Goal: Navigation & Orientation: Find specific page/section

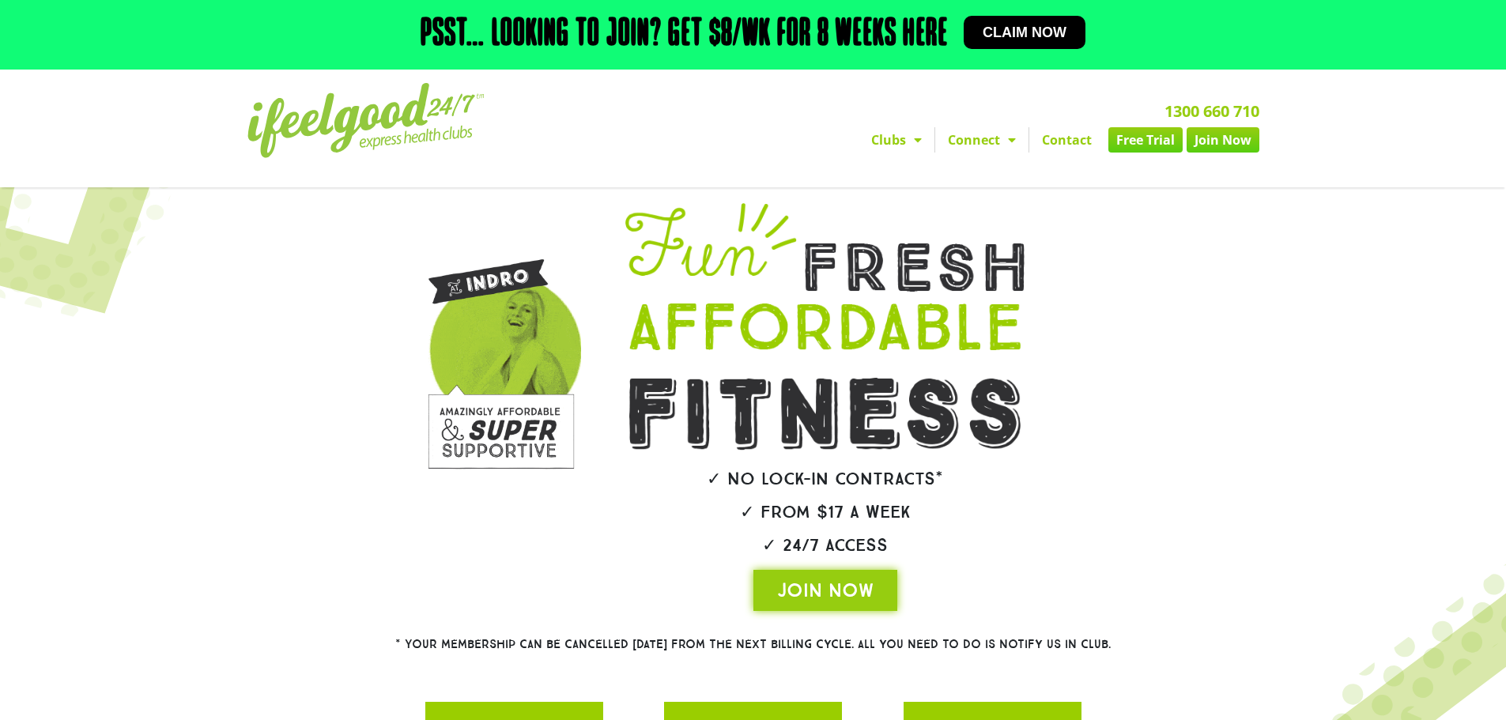
click at [1139, 150] on link "Free Trial" at bounding box center [1146, 139] width 74 height 25
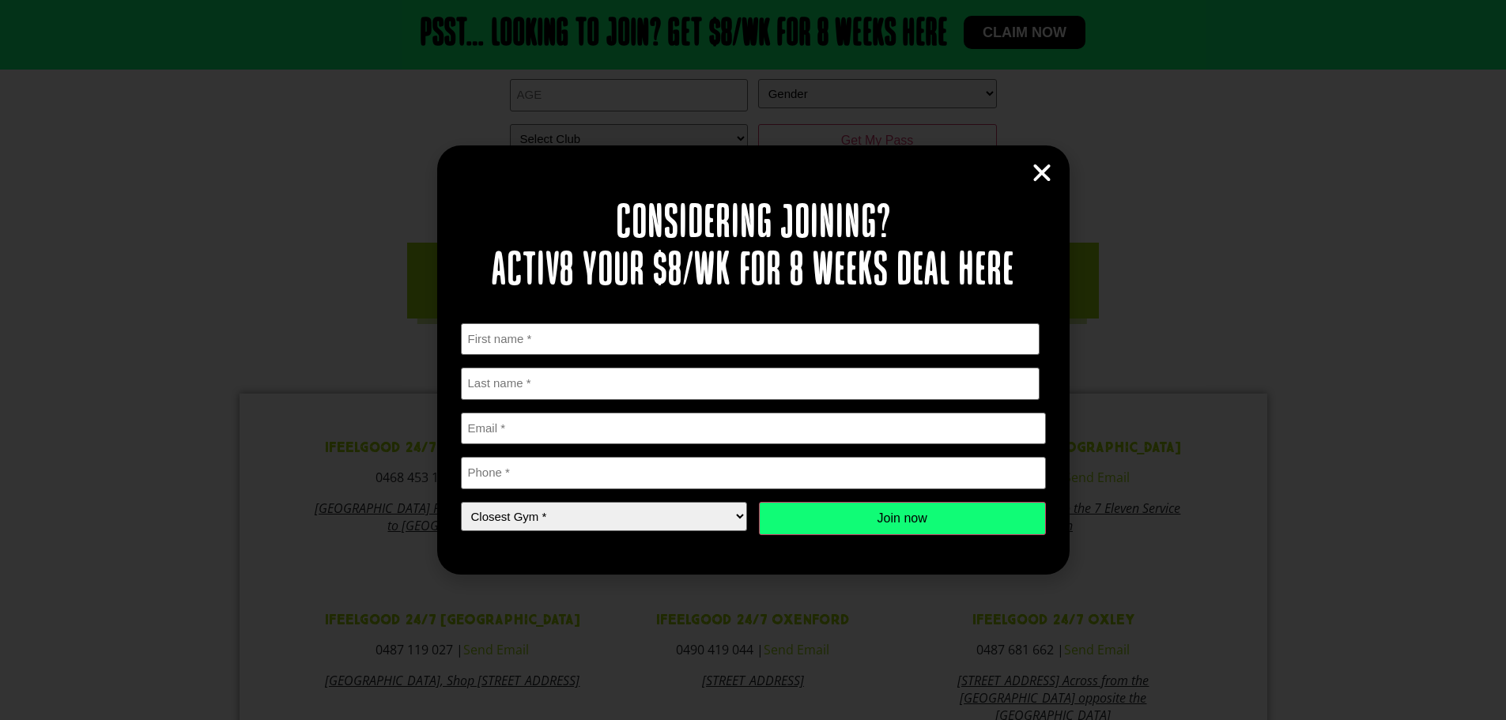
scroll to position [471, 0]
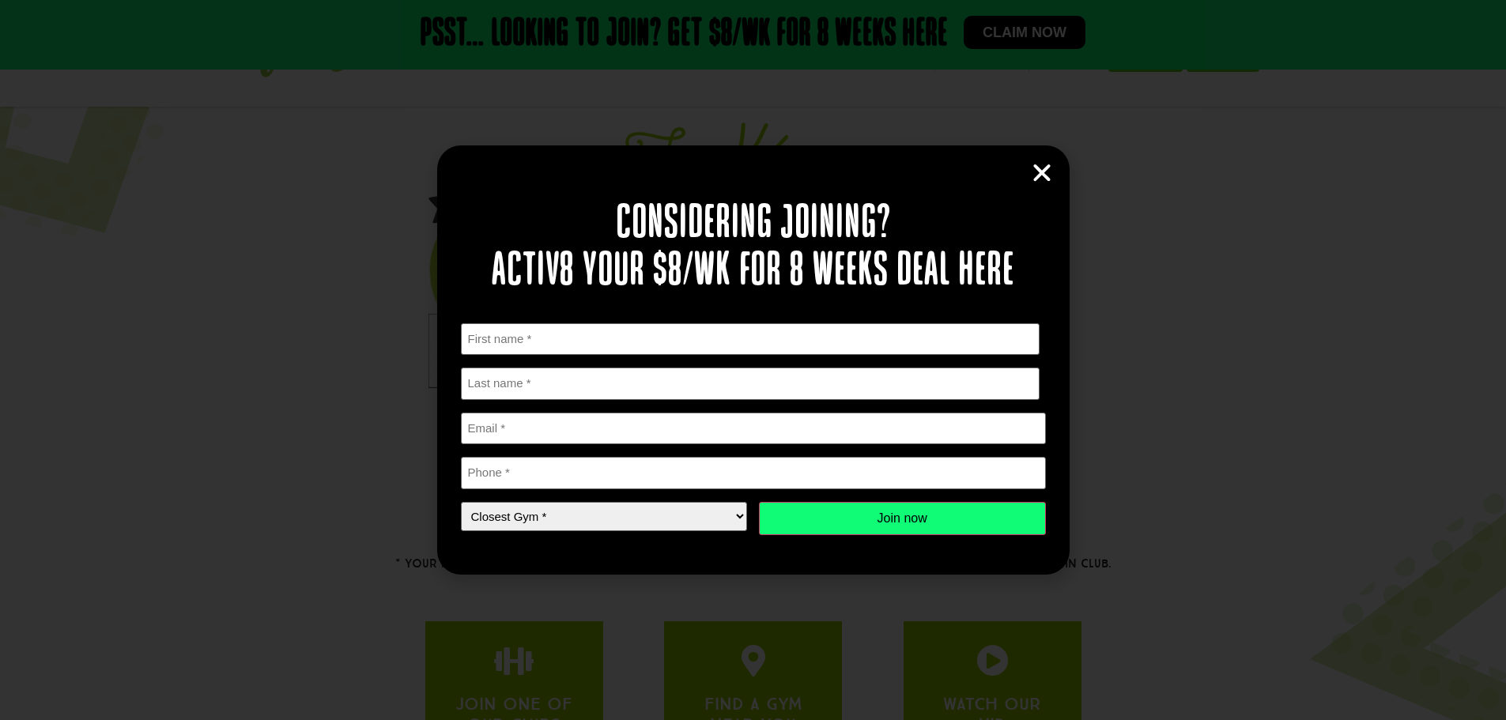
scroll to position [257, 0]
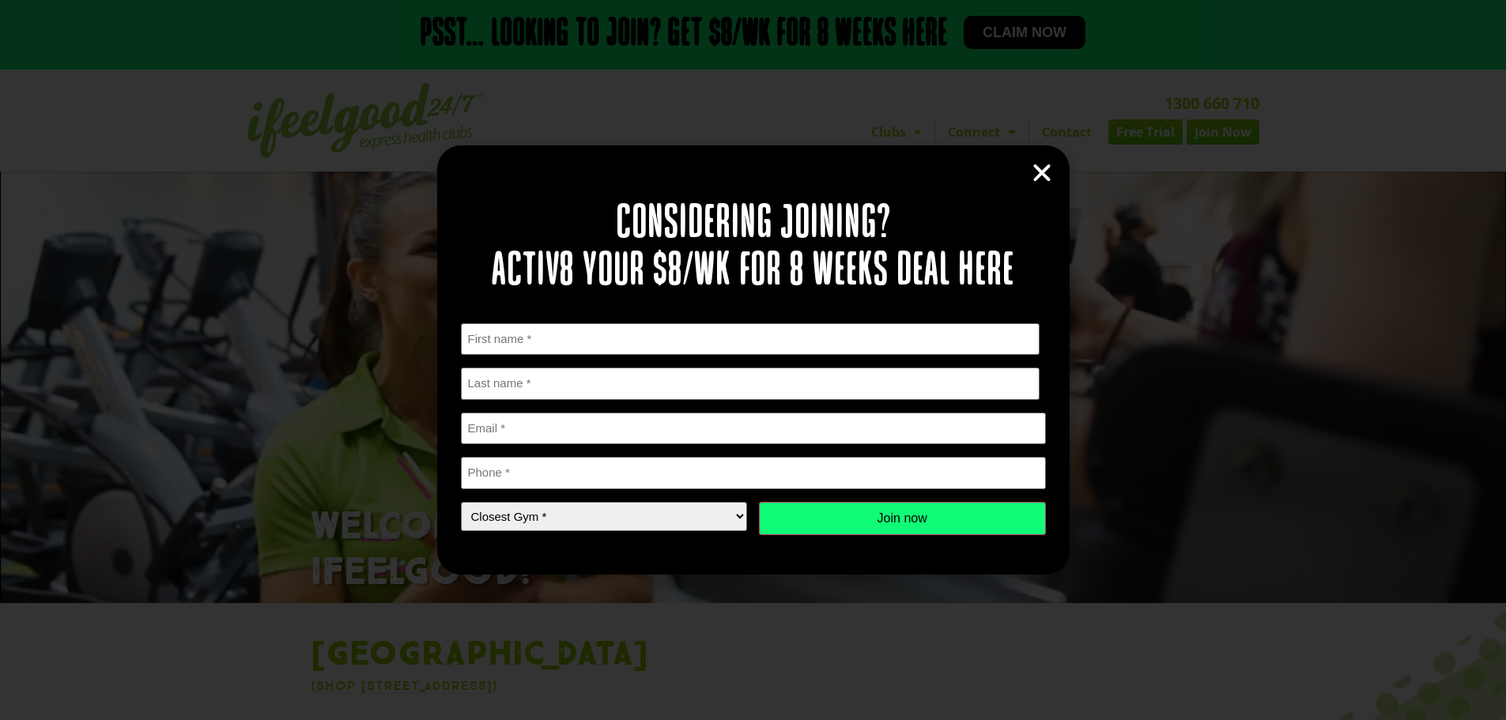
click at [1041, 179] on icon "Close" at bounding box center [1042, 173] width 24 height 24
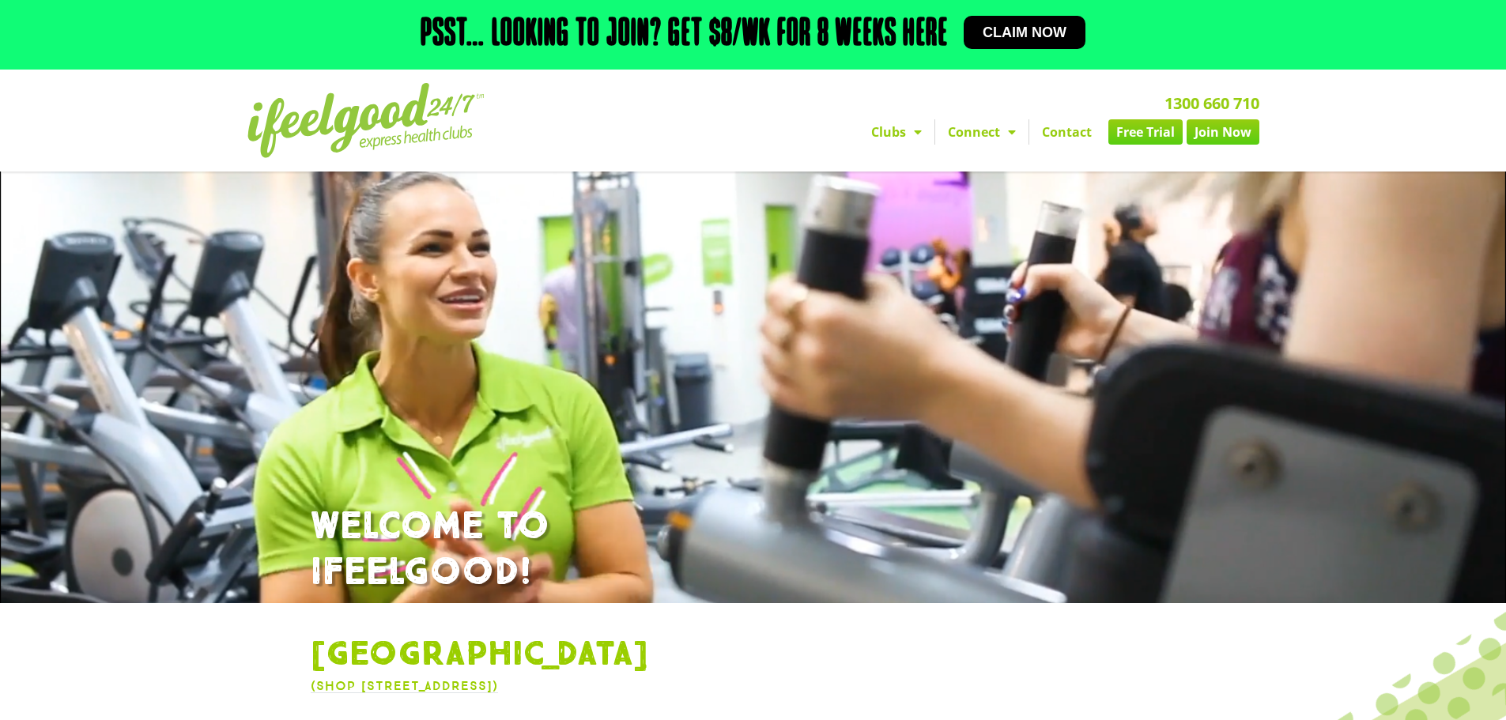
click at [787, 127] on nav "Clubs Alexandra Hills Calamvale Coopers Plains Middle Park Oxenford Oxley Park …" at bounding box center [933, 131] width 652 height 25
click at [1332, 108] on section "1300 660 710 Clubs Alexandra Hills Calamvale Coopers Plains Middle Park Oxenfor…" at bounding box center [753, 121] width 1506 height 102
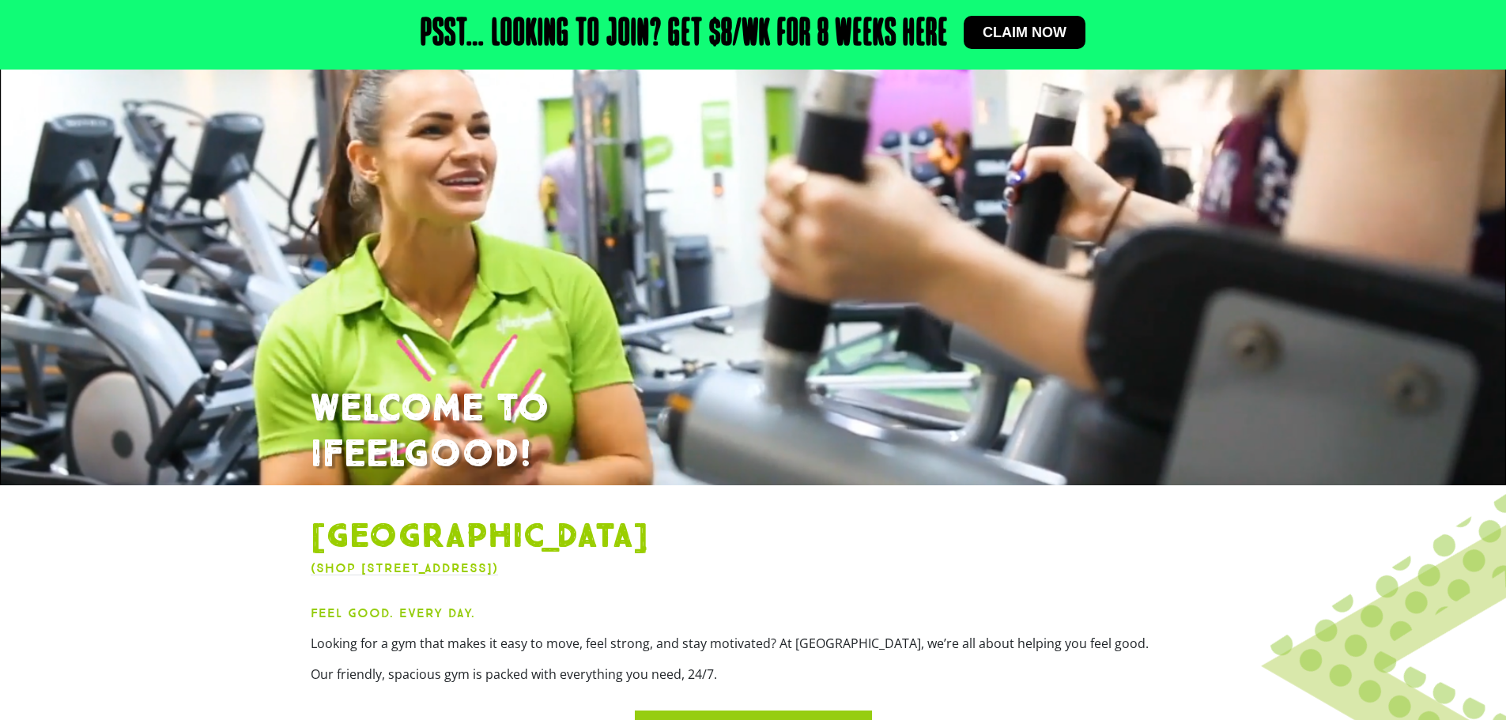
scroll to position [395, 0]
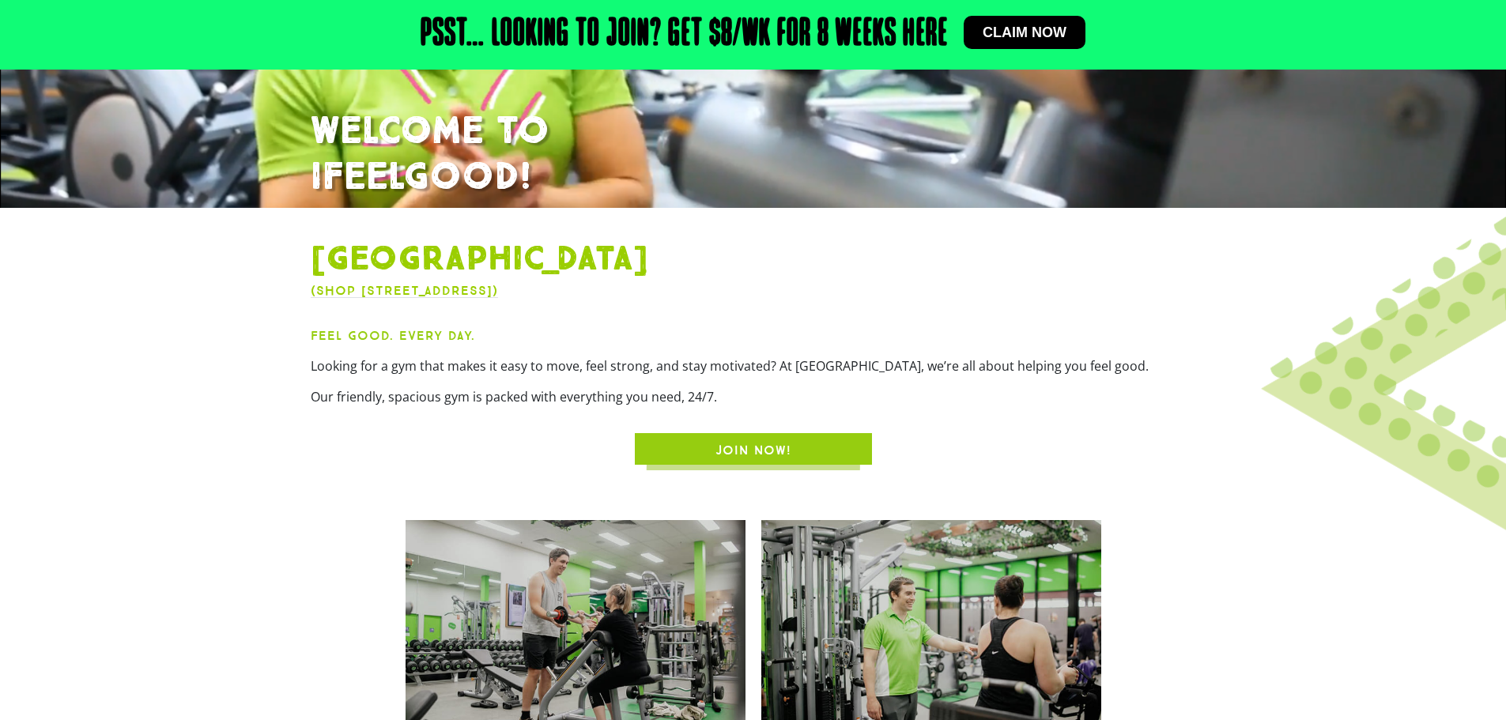
click at [1343, 440] on img at bounding box center [1483, 345] width 527 height 537
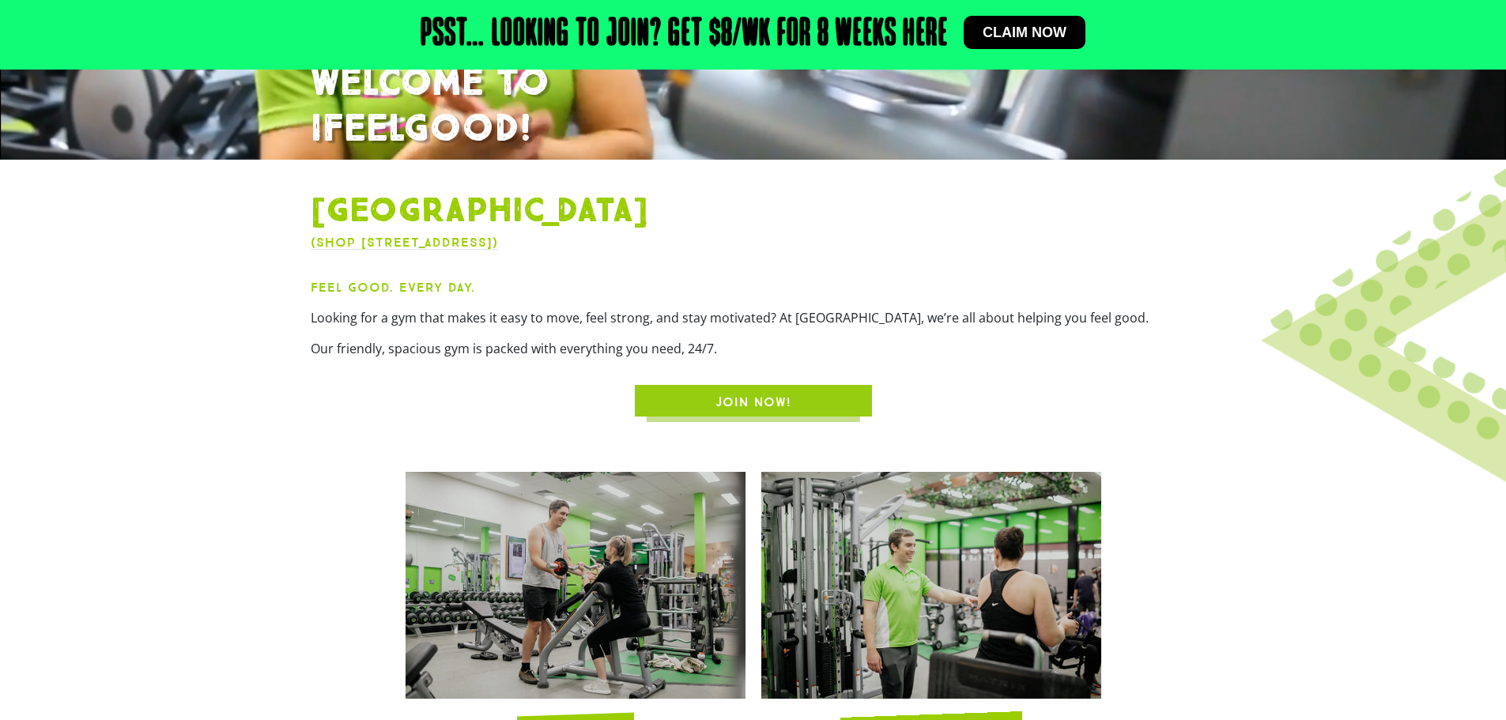
scroll to position [712, 0]
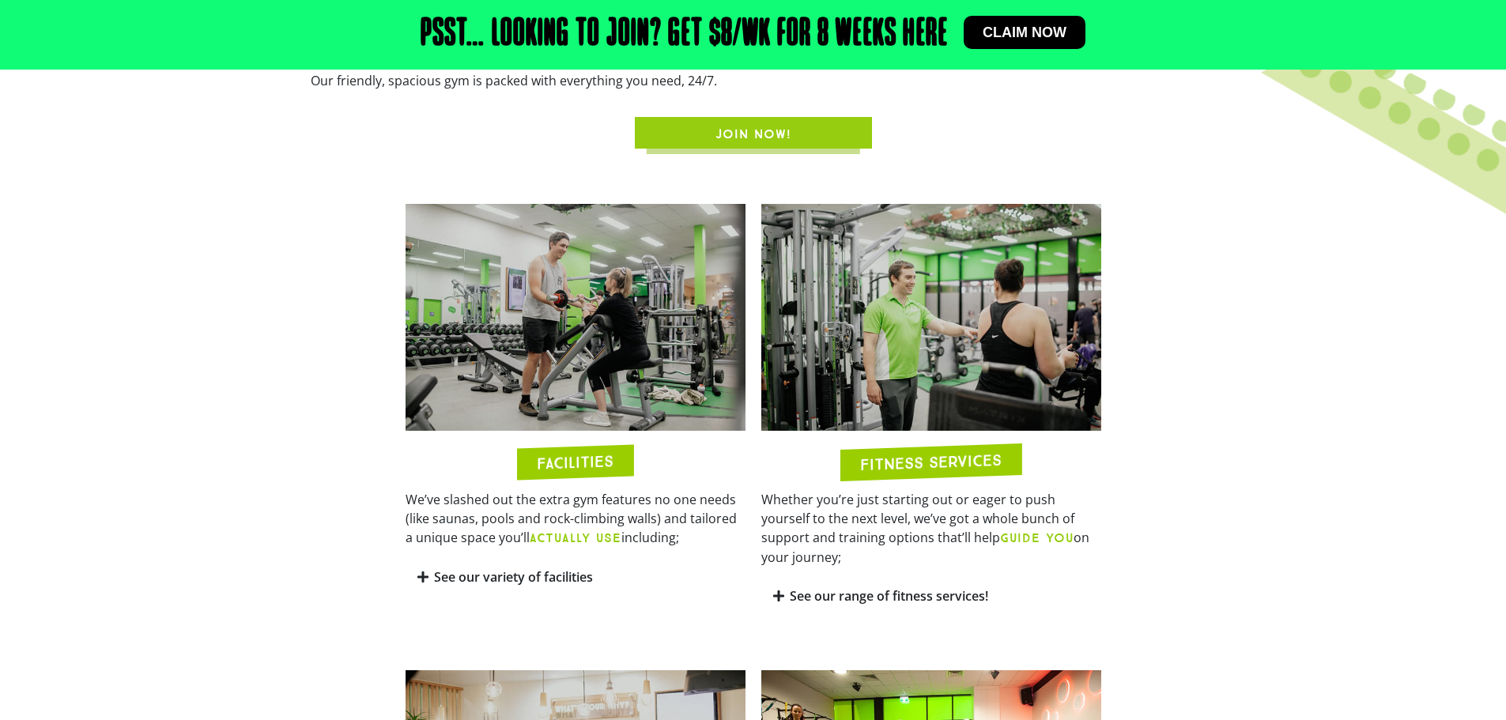
click at [1294, 504] on section "FACILITIES We’ve slashed out the extra gym features no one needs (like saunas, …" at bounding box center [753, 409] width 1506 height 427
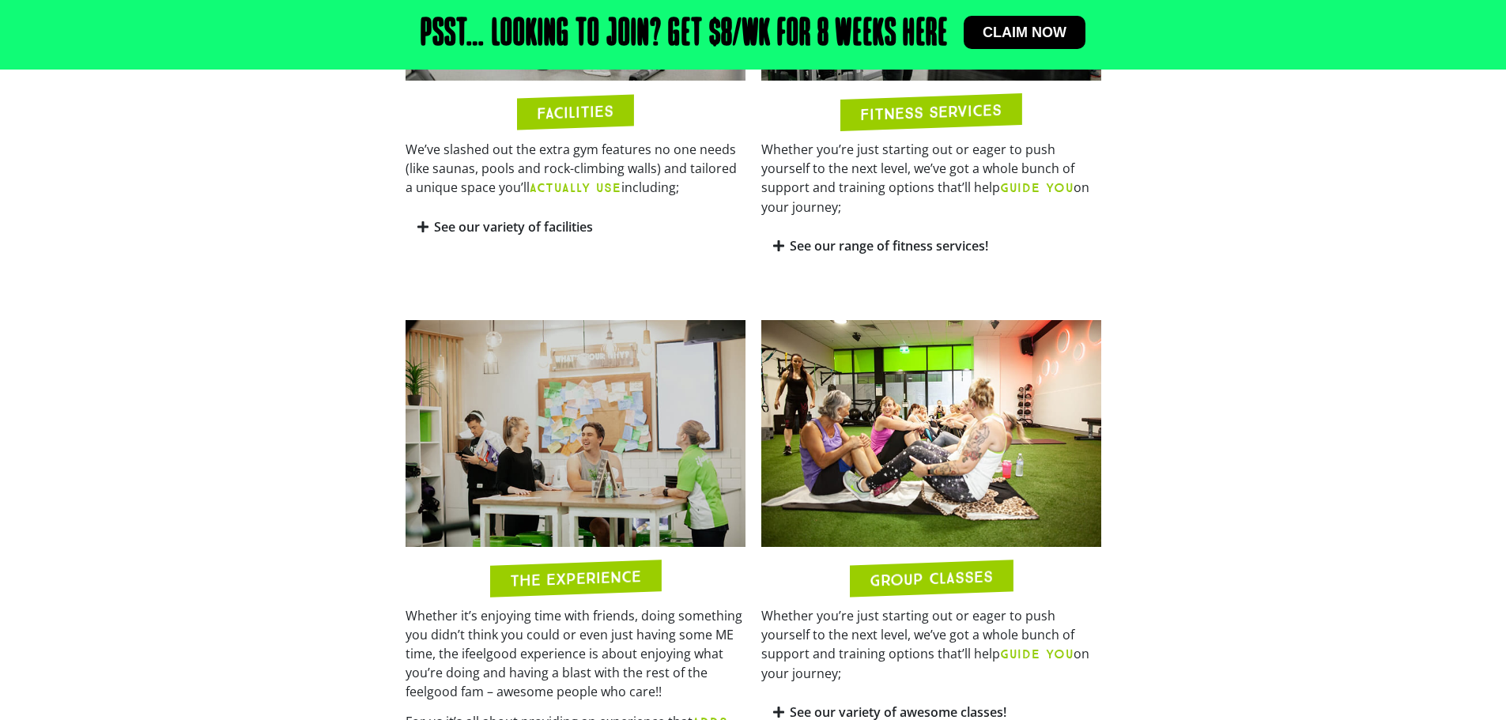
scroll to position [1344, 0]
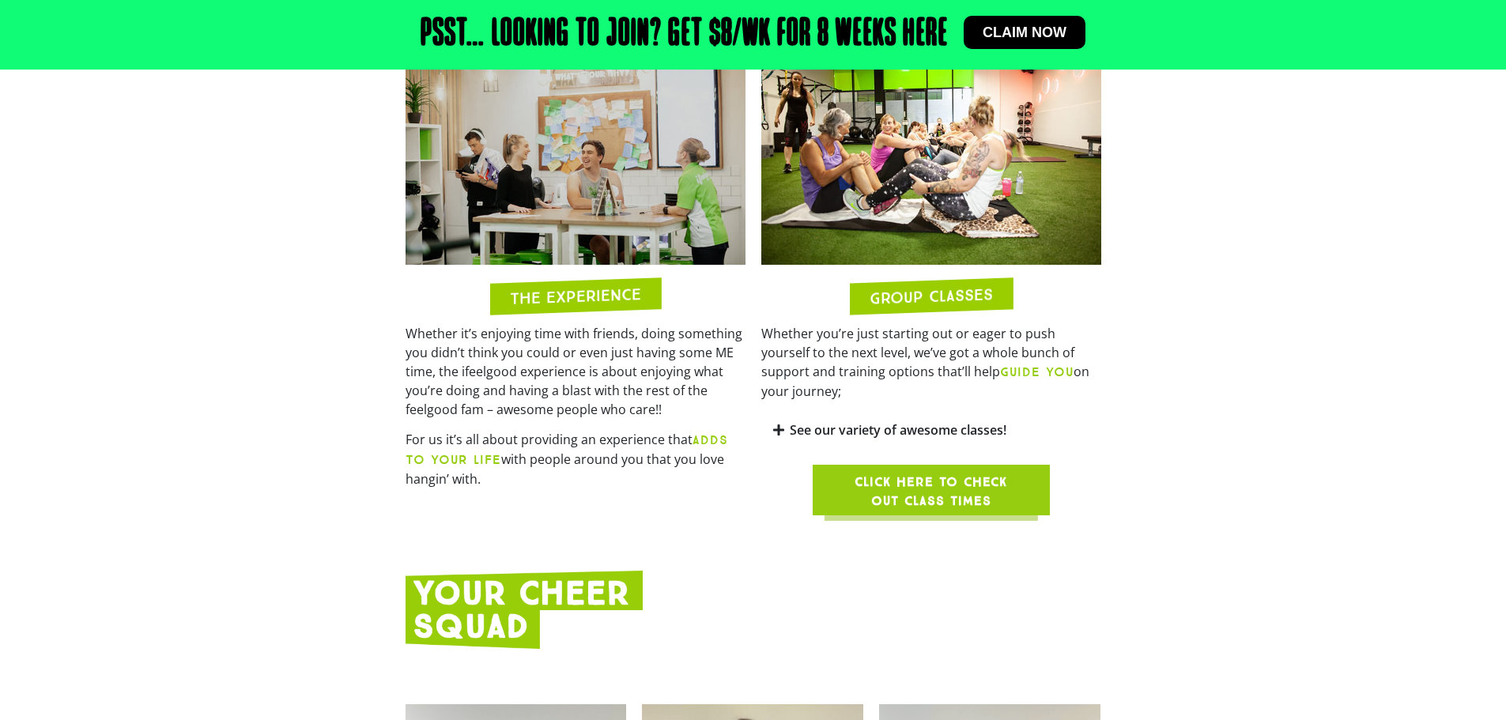
click at [1190, 433] on section "THE EXPERIENCE Whether it’s enjoying time with friends, doing something you did…" at bounding box center [753, 276] width 1506 height 493
click at [258, 524] on div "WELCOME TO IFEELGOOD! Park Ridge (Shop 22, 3732 Mount Lindesay Highway, Park Ri…" at bounding box center [753, 469] width 1506 height 3285
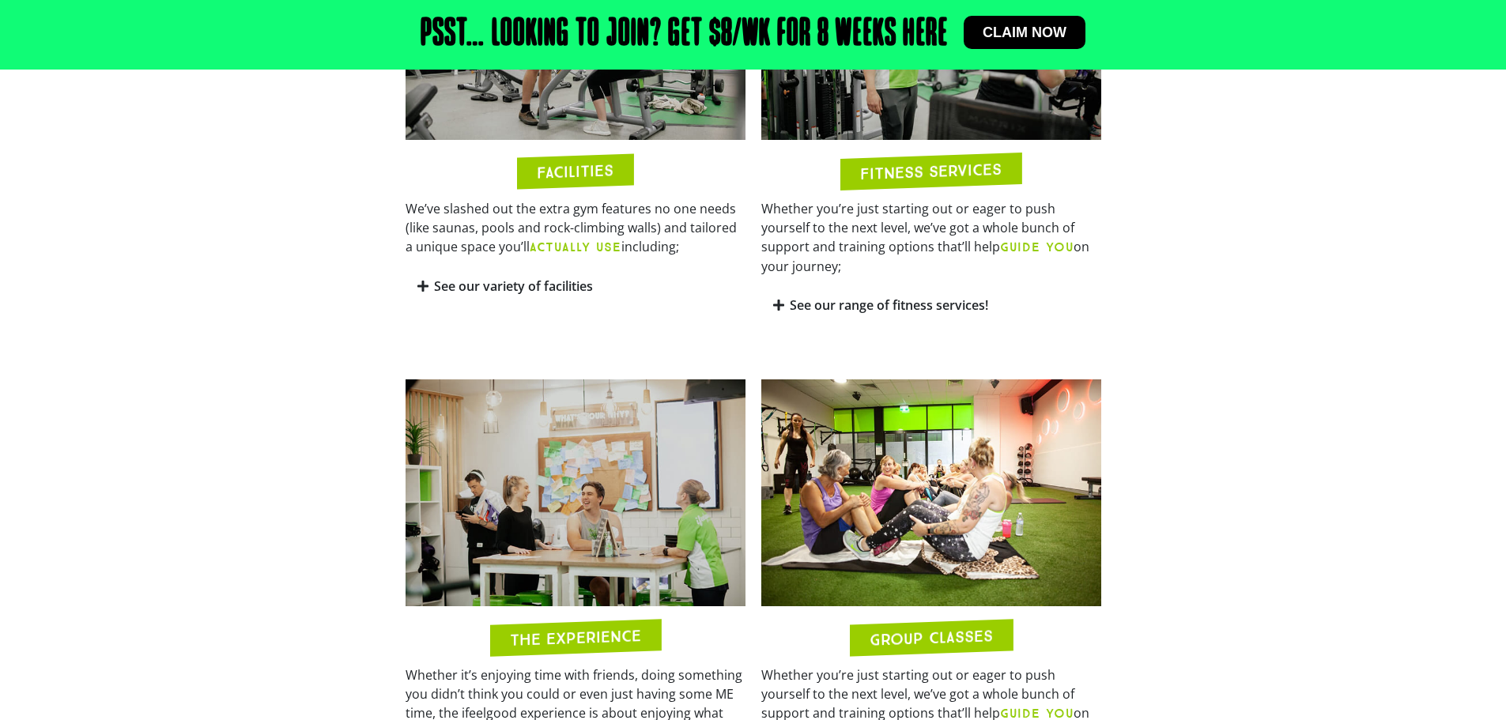
scroll to position [791, 0]
